Goal: Find contact information: Find contact information

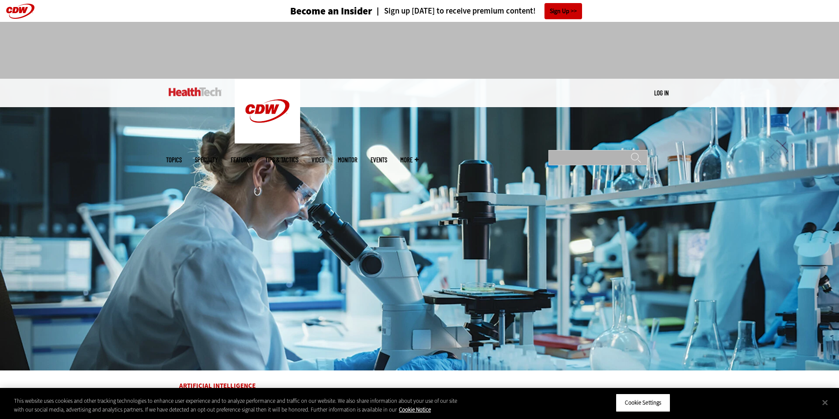
click at [648, 150] on input "Search" at bounding box center [598, 157] width 99 height 15
type input "**********"
click at [631, 152] on input "******" at bounding box center [636, 160] width 10 height 17
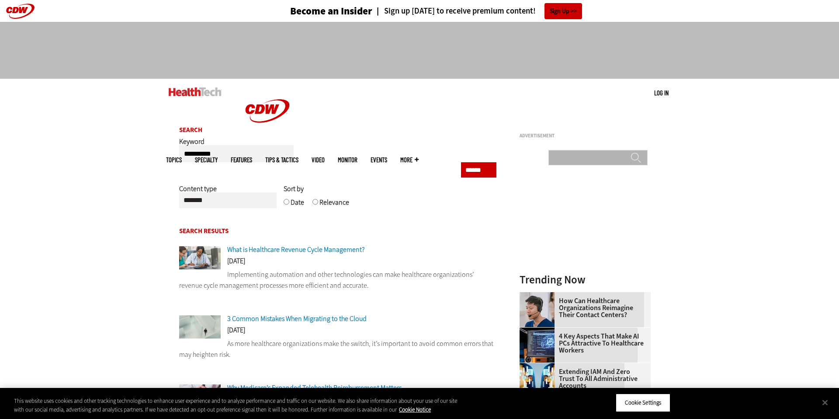
click at [648, 150] on input "Search" at bounding box center [598, 157] width 99 height 15
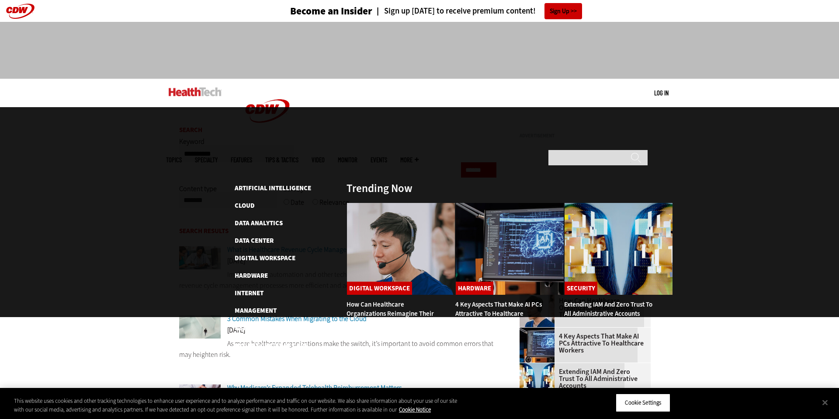
click at [181, 156] on span "Topics" at bounding box center [174, 159] width 16 height 7
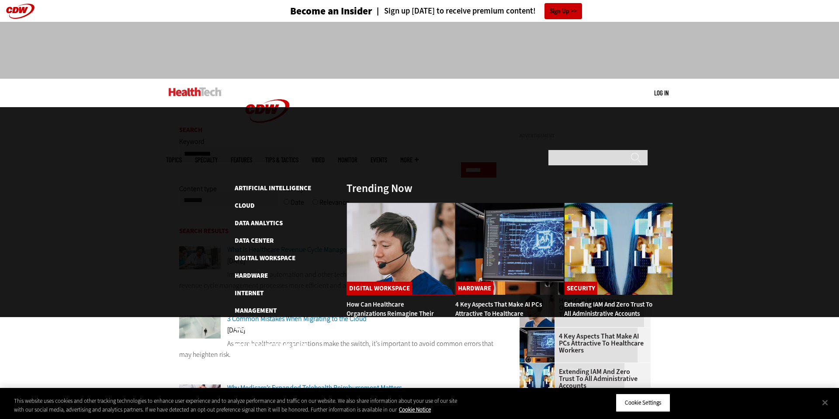
click at [348, 202] on img at bounding box center [401, 248] width 109 height 93
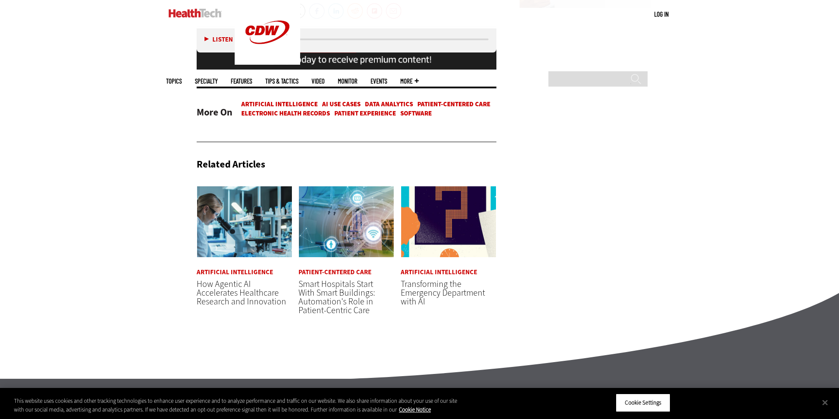
scroll to position [1907, 0]
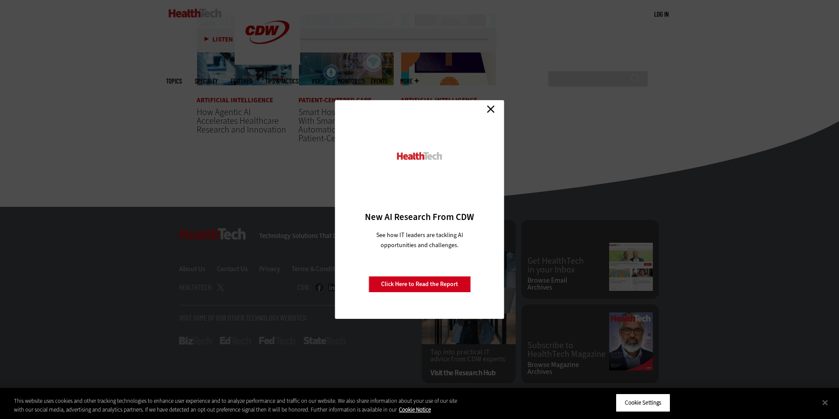
click at [490, 106] on link "Close" at bounding box center [490, 108] width 13 height 13
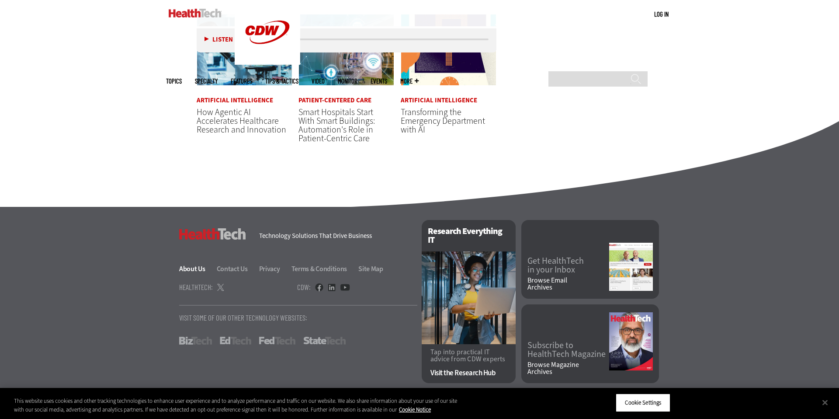
click at [179, 266] on link "About Us" at bounding box center [197, 268] width 36 height 9
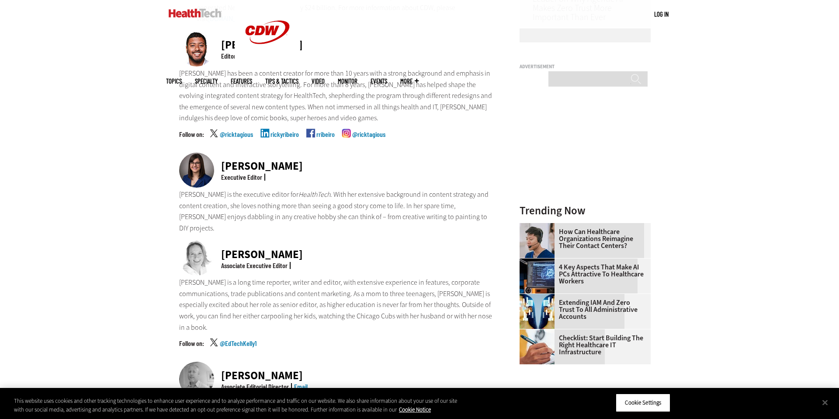
scroll to position [480, 0]
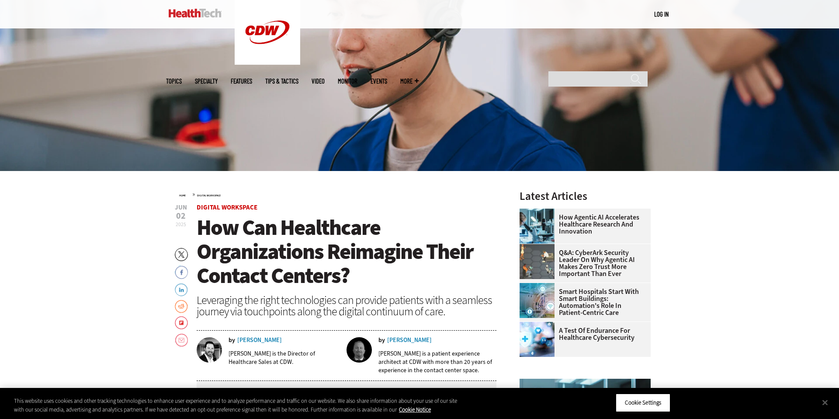
scroll to position [259, 0]
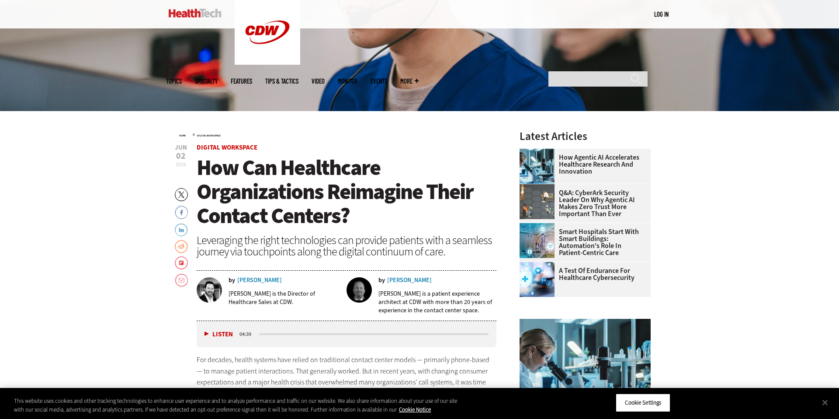
click at [237, 283] on div "[PERSON_NAME]" at bounding box center [259, 280] width 45 height 6
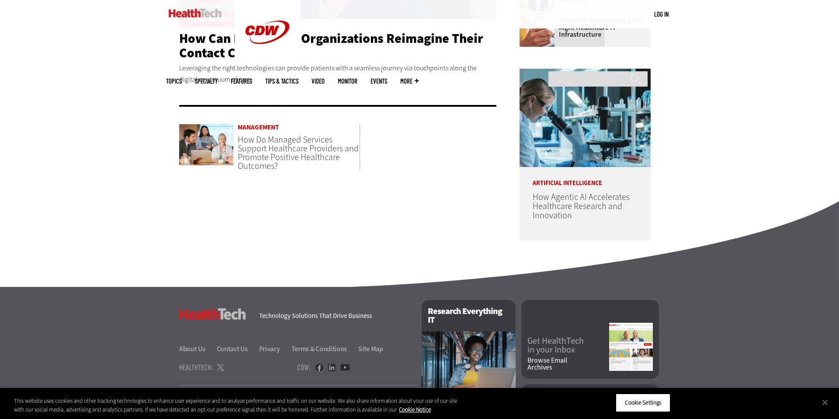
scroll to position [496, 0]
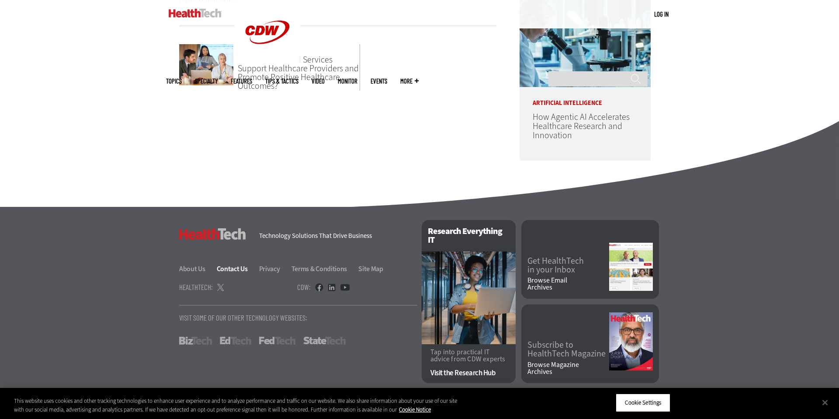
click at [217, 266] on link "Contact Us" at bounding box center [237, 268] width 41 height 9
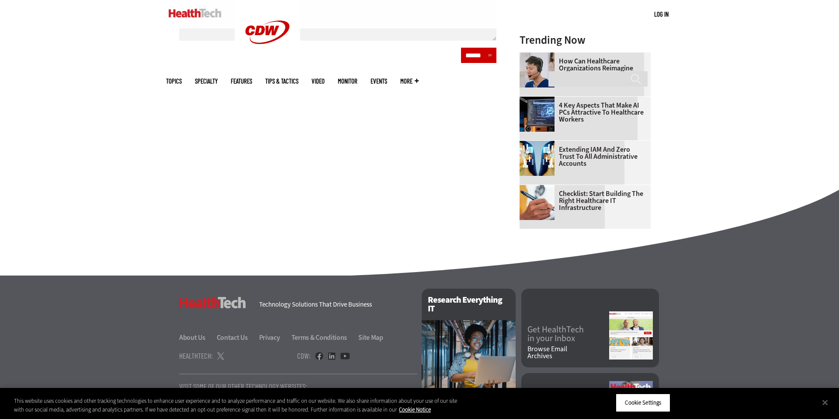
scroll to position [584, 0]
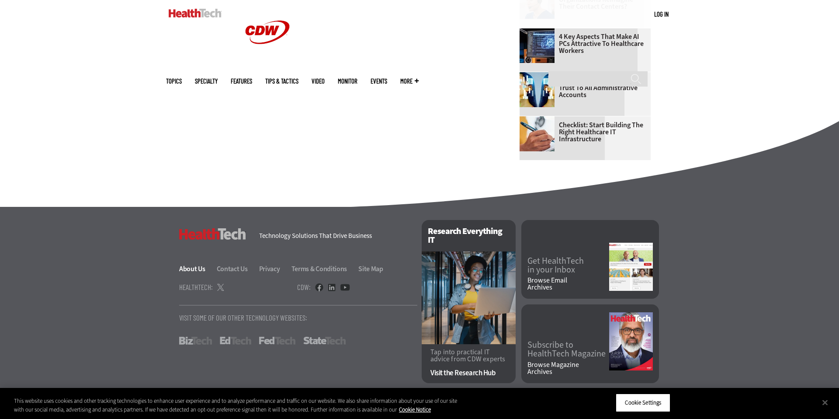
click at [179, 264] on link "About Us" at bounding box center [197, 268] width 36 height 9
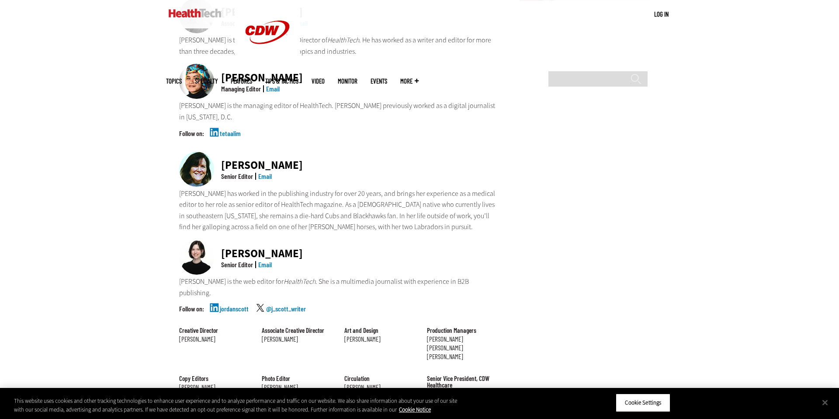
scroll to position [640, 0]
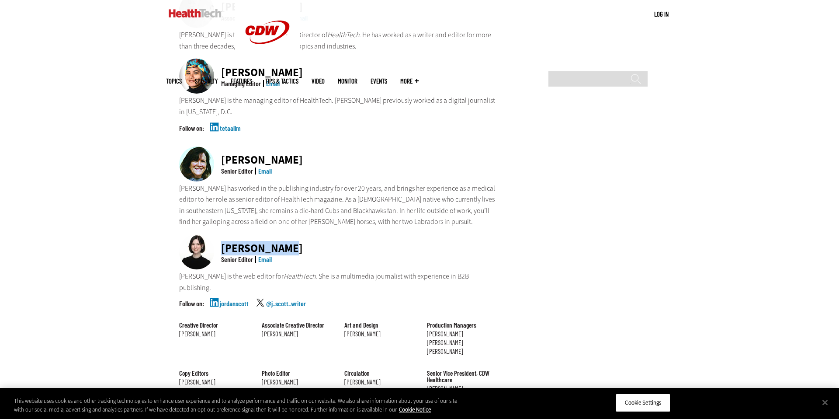
drag, startPoint x: 253, startPoint y: 291, endPoint x: 237, endPoint y: 249, distance: 44.8
click at [179, 271] on div "[PERSON_NAME] Senior Editor Email" at bounding box center [337, 252] width 317 height 36
copy div "[PERSON_NAME]"
drag, startPoint x: 191, startPoint y: 188, endPoint x: 154, endPoint y: 188, distance: 37.6
click at [179, 183] on div "[PERSON_NAME] Senior Editor Email" at bounding box center [337, 164] width 317 height 36
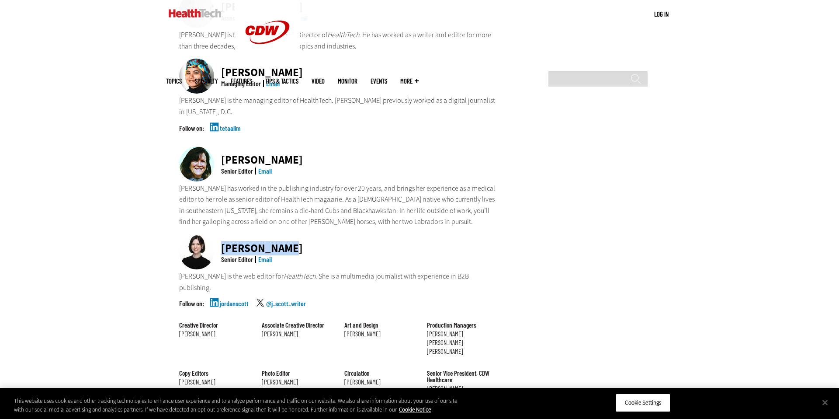
copy div "[PERSON_NAME]"
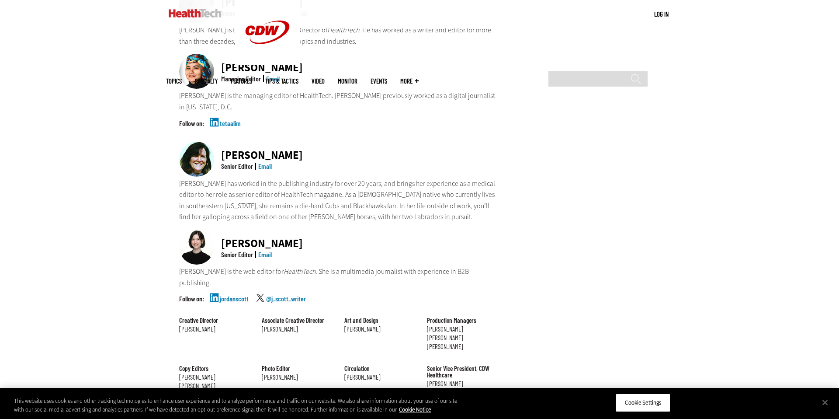
scroll to position [644, 0]
drag, startPoint x: 254, startPoint y: 185, endPoint x: 159, endPoint y: 185, distance: 95.3
click at [179, 179] on div "Jean Dal Porto Senior Editor Email" at bounding box center [337, 160] width 317 height 36
copy div "Jean Dal Porto"
click at [450, 179] on div "Jean Dal Porto Senior Editor Email" at bounding box center [337, 160] width 317 height 36
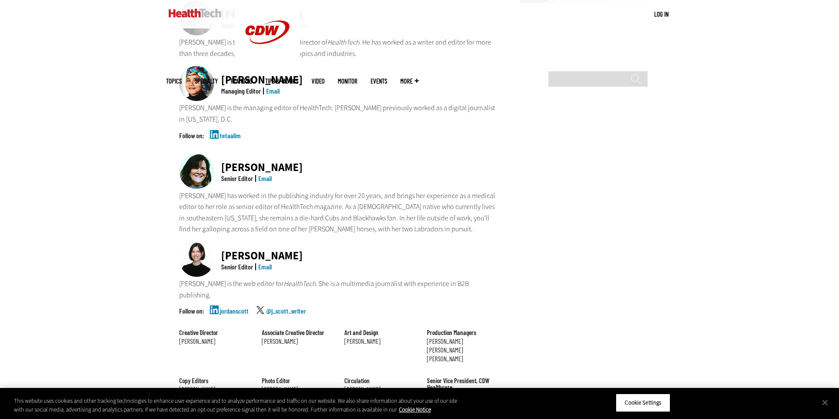
scroll to position [632, 0]
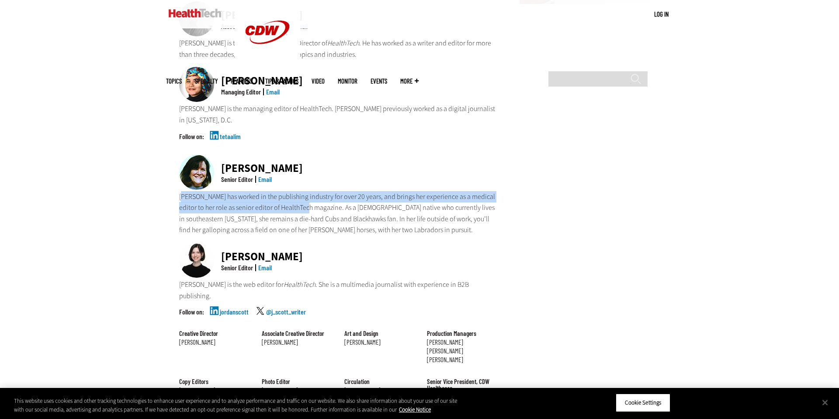
drag, startPoint x: 147, startPoint y: 234, endPoint x: 212, endPoint y: 229, distance: 64.5
click at [266, 236] on p "Jean has worked in the publishing industry for over 20 years, and brings her ex…" at bounding box center [337, 213] width 317 height 45
click at [199, 227] on p "Jean has worked in the publishing industry for over 20 years, and brings her ex…" at bounding box center [337, 213] width 317 height 45
drag, startPoint x: 115, startPoint y: 223, endPoint x: 273, endPoint y: 235, distance: 158.7
click at [274, 235] on main "Home About Us HealthTech explores technology and healthcare issues — and shares…" at bounding box center [419, 13] width 507 height 1063
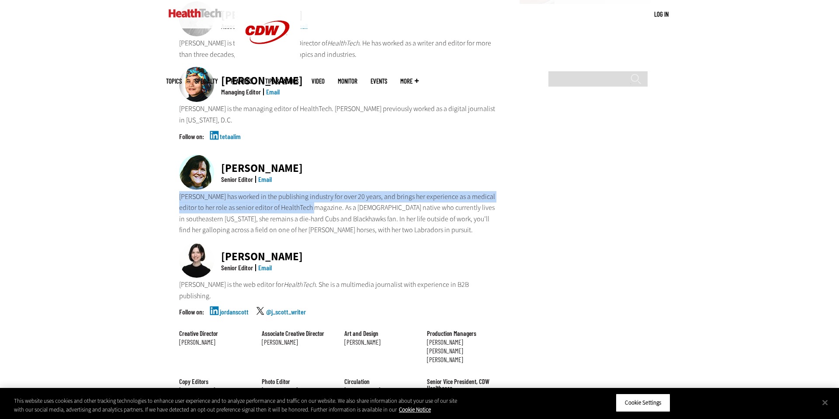
copy p "Jean has worked in the publishing industry for over 20 years, and brings her ex…"
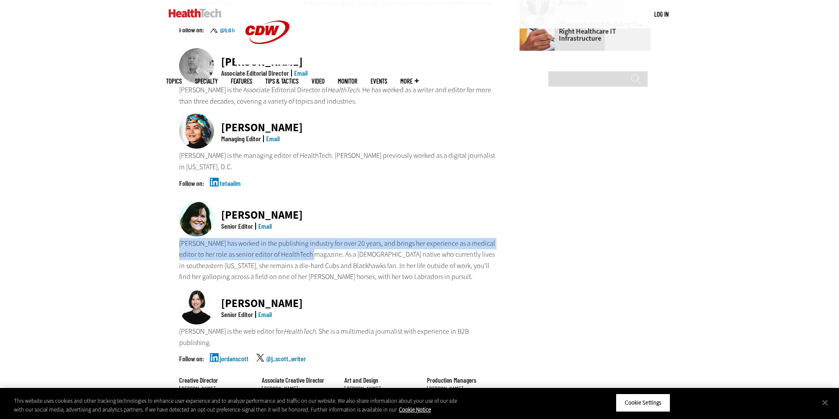
scroll to position [588, 0]
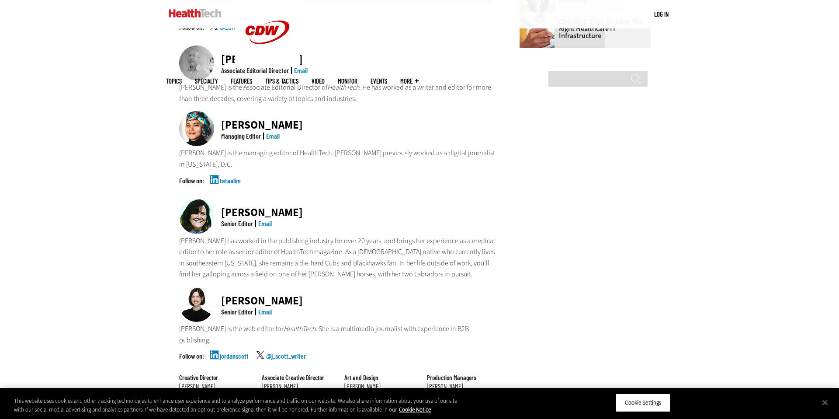
click at [443, 199] on div "tetaalim" at bounding box center [337, 188] width 317 height 22
